Goal: Information Seeking & Learning: Check status

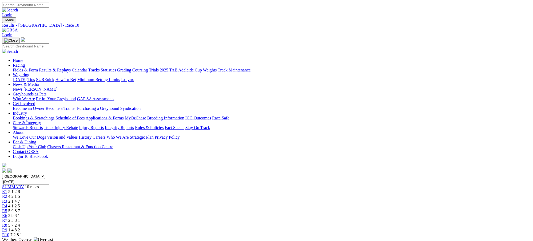
click at [387, 228] on div "R9 1 4 8 2" at bounding box center [266, 230] width 529 height 5
click at [20, 223] on span "5 7 2 4" at bounding box center [14, 225] width 12 height 5
click at [329, 218] on div "R7 2 5 8 1" at bounding box center [266, 220] width 529 height 5
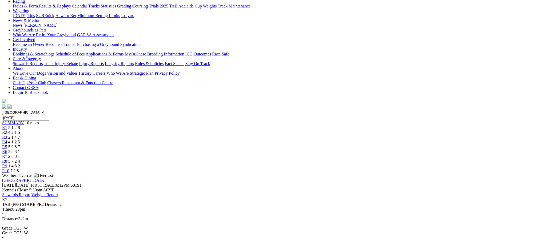
scroll to position [71, 0]
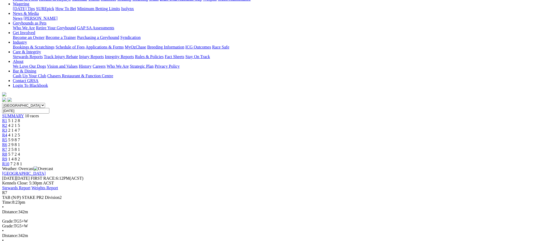
click at [20, 142] on span "2 9 8 1" at bounding box center [14, 144] width 12 height 5
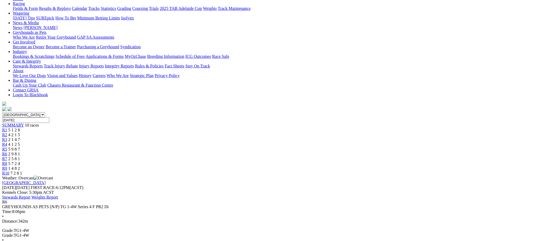
scroll to position [52, 0]
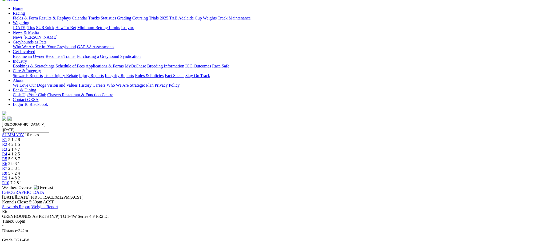
click at [274, 157] on div "R5 5 9 8 7" at bounding box center [266, 159] width 529 height 5
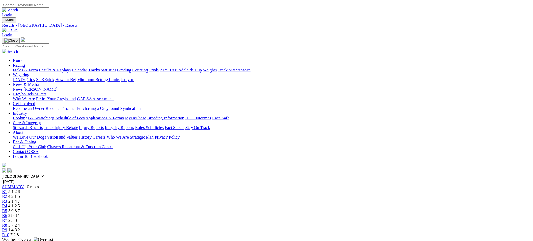
click at [20, 204] on span "4 1 2 5" at bounding box center [14, 206] width 12 height 5
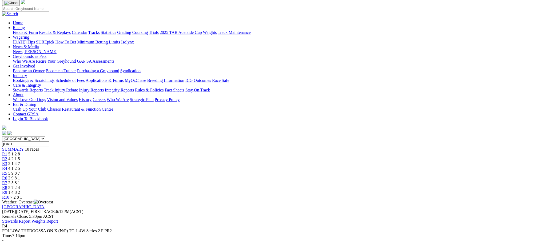
scroll to position [9, 0]
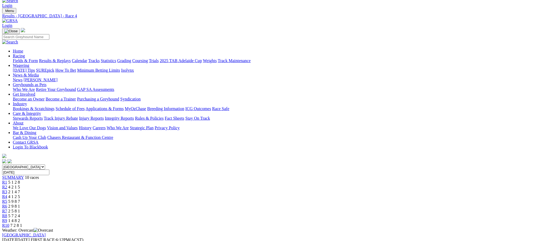
click at [20, 190] on span "2 1 4 7" at bounding box center [14, 192] width 12 height 5
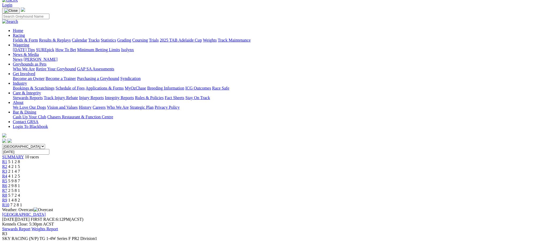
scroll to position [43, 0]
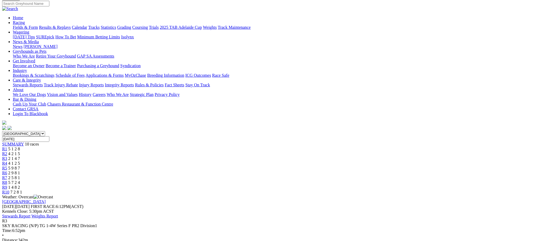
click at [20, 151] on span "4 2 1 5" at bounding box center [14, 153] width 12 height 5
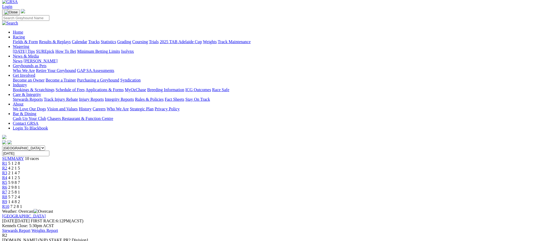
scroll to position [43, 0]
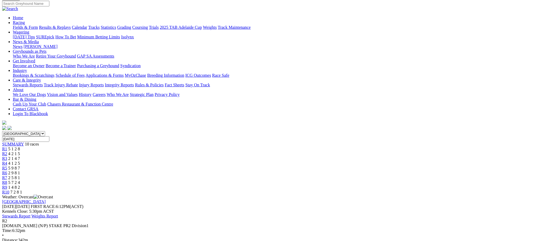
click at [20, 147] on span "5 1 2 8" at bounding box center [14, 149] width 12 height 5
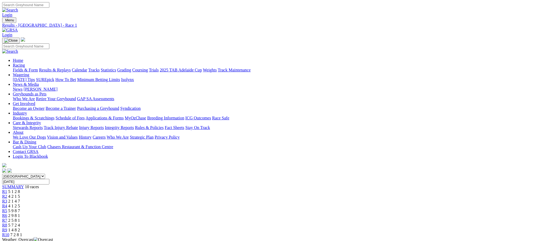
click at [71, 68] on link "Results & Replays" at bounding box center [55, 70] width 32 height 5
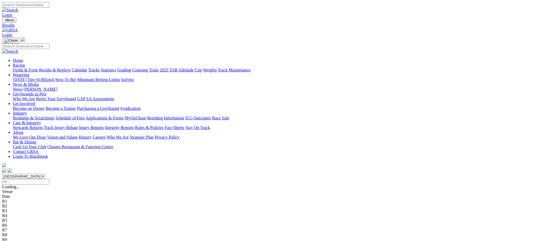
click at [20, 194] on span "2 5 4 7" at bounding box center [14, 196] width 12 height 5
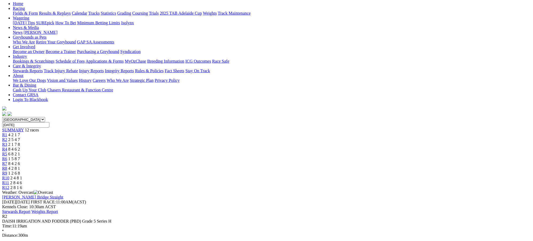
scroll to position [71, 0]
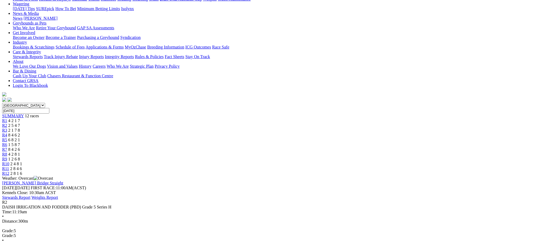
click at [20, 128] on span "2 1 7 8" at bounding box center [14, 130] width 12 height 5
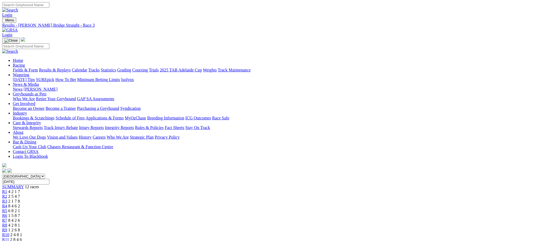
click at [20, 204] on span "8 4 6 2" at bounding box center [14, 206] width 12 height 5
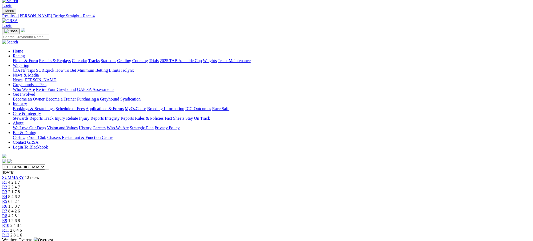
scroll to position [14, 0]
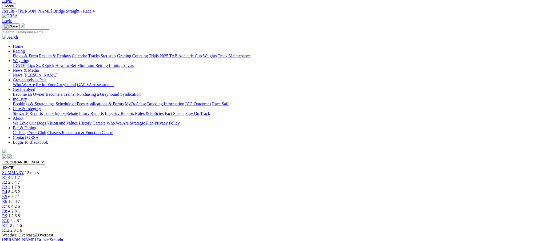
click at [20, 194] on span "6 8 2 1" at bounding box center [14, 196] width 12 height 5
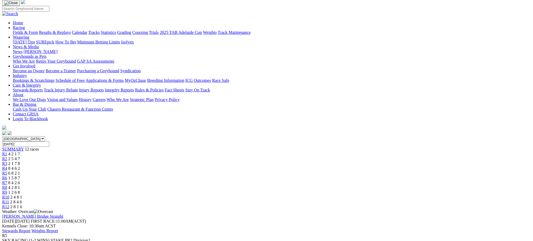
scroll to position [66, 0]
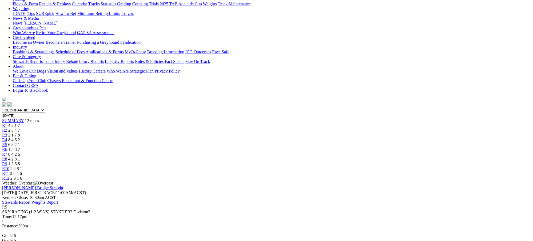
click at [20, 147] on span "1 5 8 7" at bounding box center [14, 149] width 12 height 5
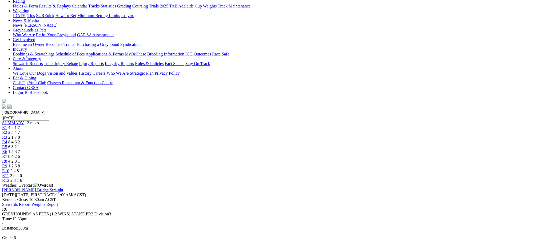
scroll to position [71, 0]
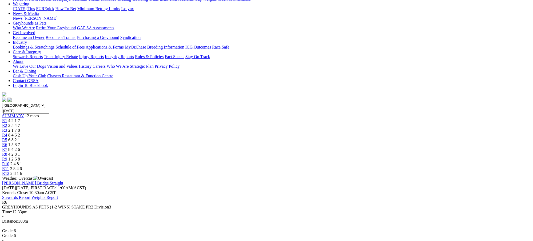
click at [20, 147] on span "8 4 2 6" at bounding box center [14, 149] width 12 height 5
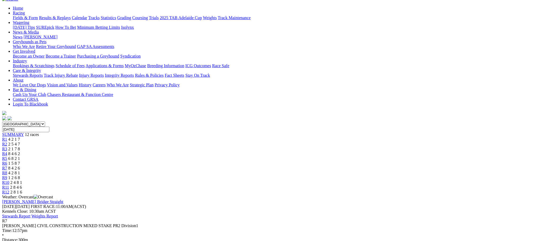
scroll to position [57, 0]
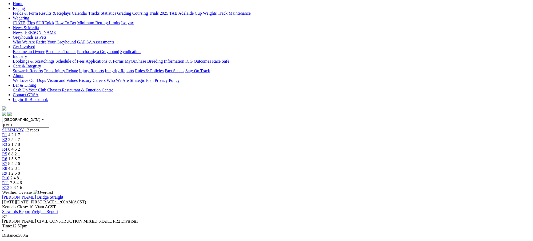
click at [20, 166] on span "4 2 8 1" at bounding box center [14, 168] width 12 height 5
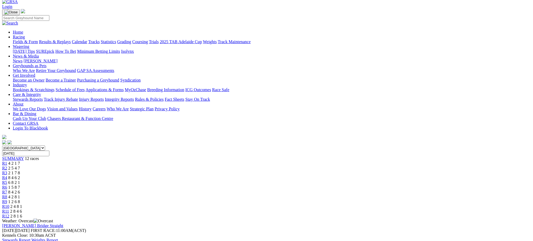
scroll to position [62, 0]
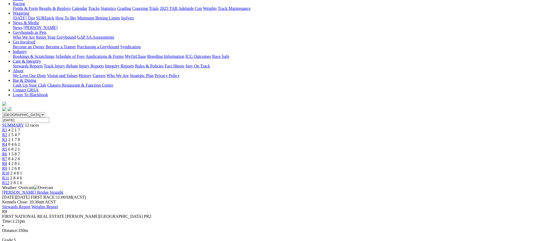
click at [20, 166] on span "1 2 6 8" at bounding box center [14, 168] width 12 height 5
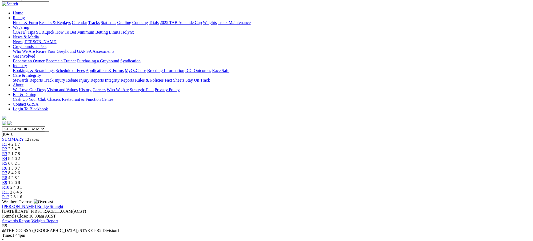
scroll to position [52, 0]
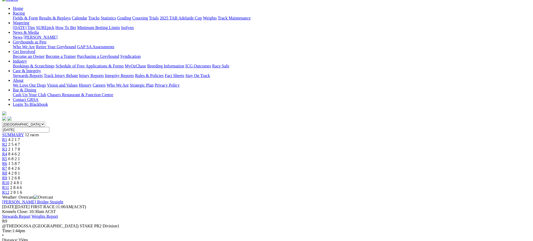
click at [22, 181] on span "2 4 8 1" at bounding box center [16, 183] width 12 height 5
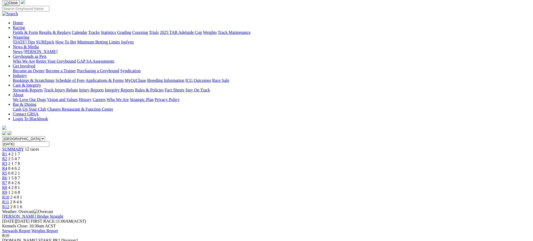
scroll to position [61, 0]
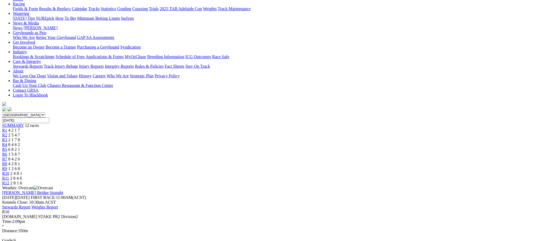
click at [22, 176] on span "2 8 4 6" at bounding box center [16, 178] width 12 height 5
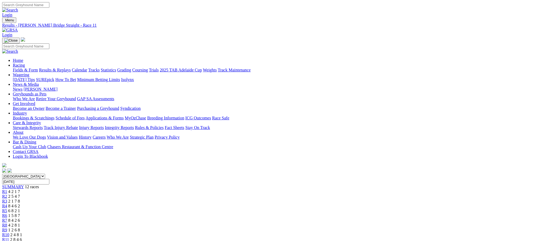
click at [22, 241] on span "2 8 1 6" at bounding box center [16, 244] width 12 height 5
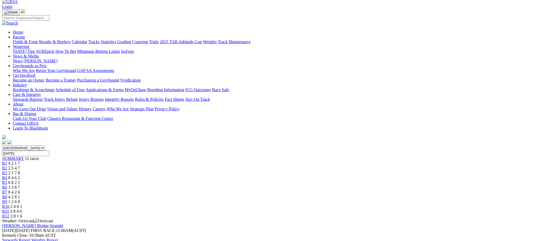
scroll to position [47, 0]
